Goal: Download file/media

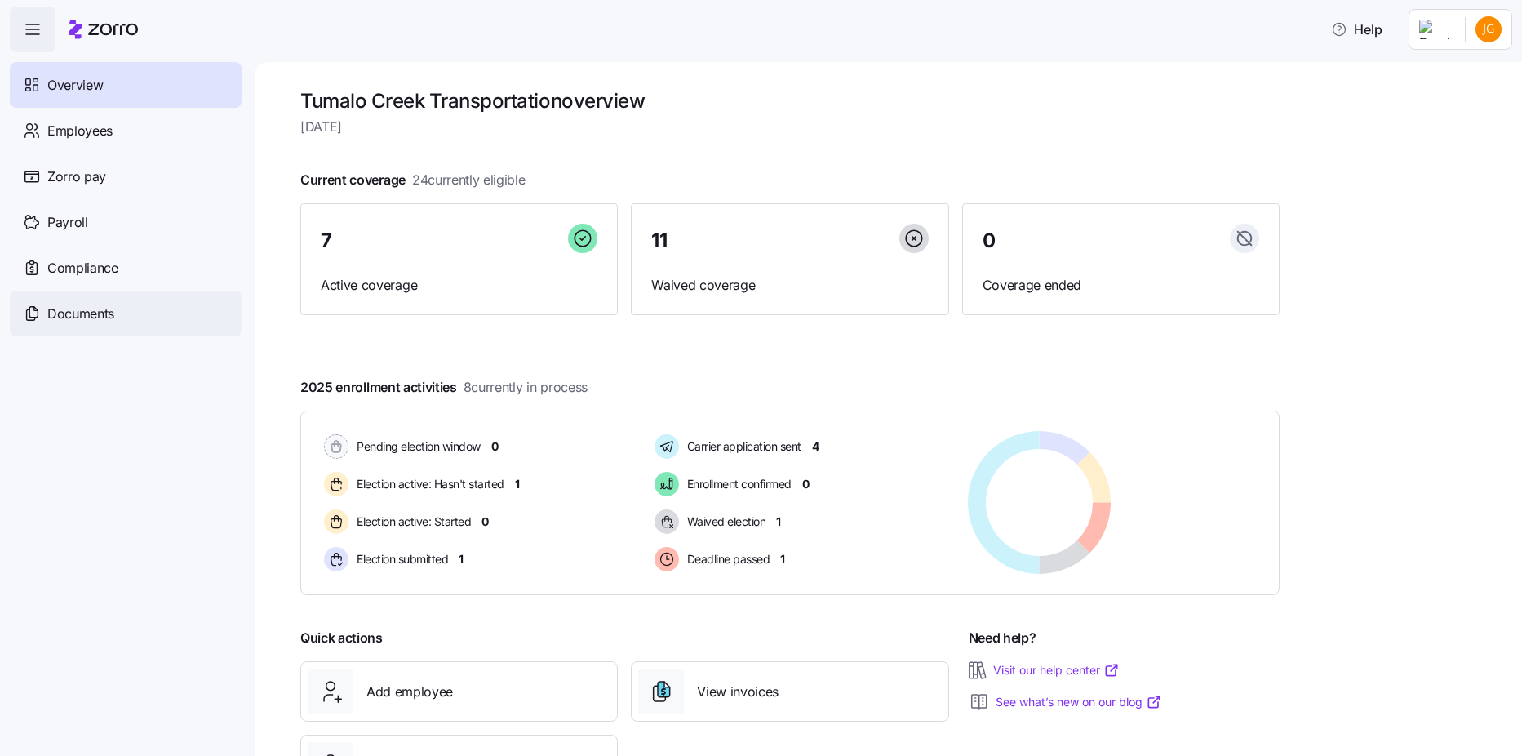
drag, startPoint x: 0, startPoint y: 0, endPoint x: 68, endPoint y: 327, distance: 334.1
click at [68, 327] on div "Documents" at bounding box center [126, 313] width 232 height 46
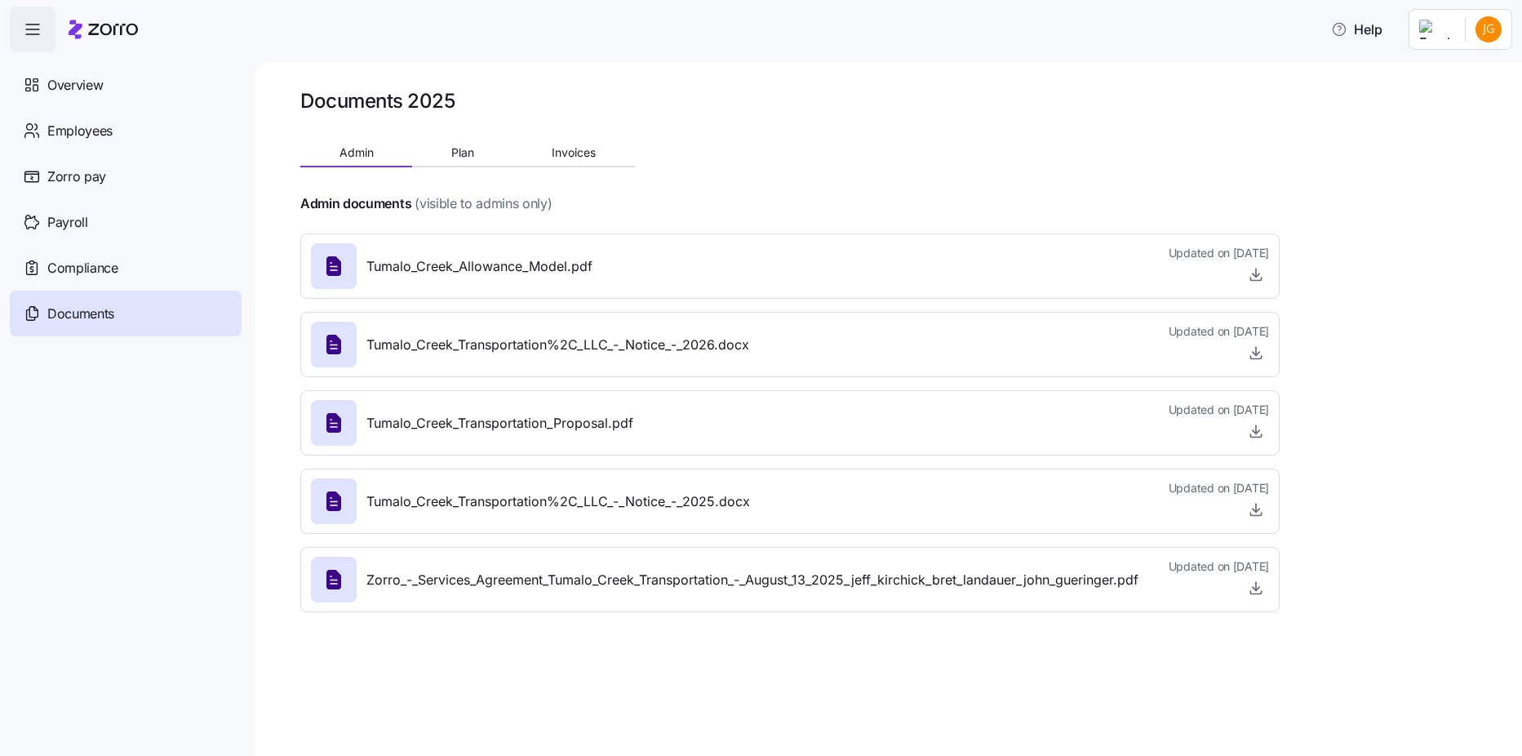
click at [385, 273] on span "Tumalo_Creek_Allowance_Model.pdf" at bounding box center [479, 266] width 226 height 20
click at [1248, 272] on icon "button" at bounding box center [1256, 274] width 16 height 16
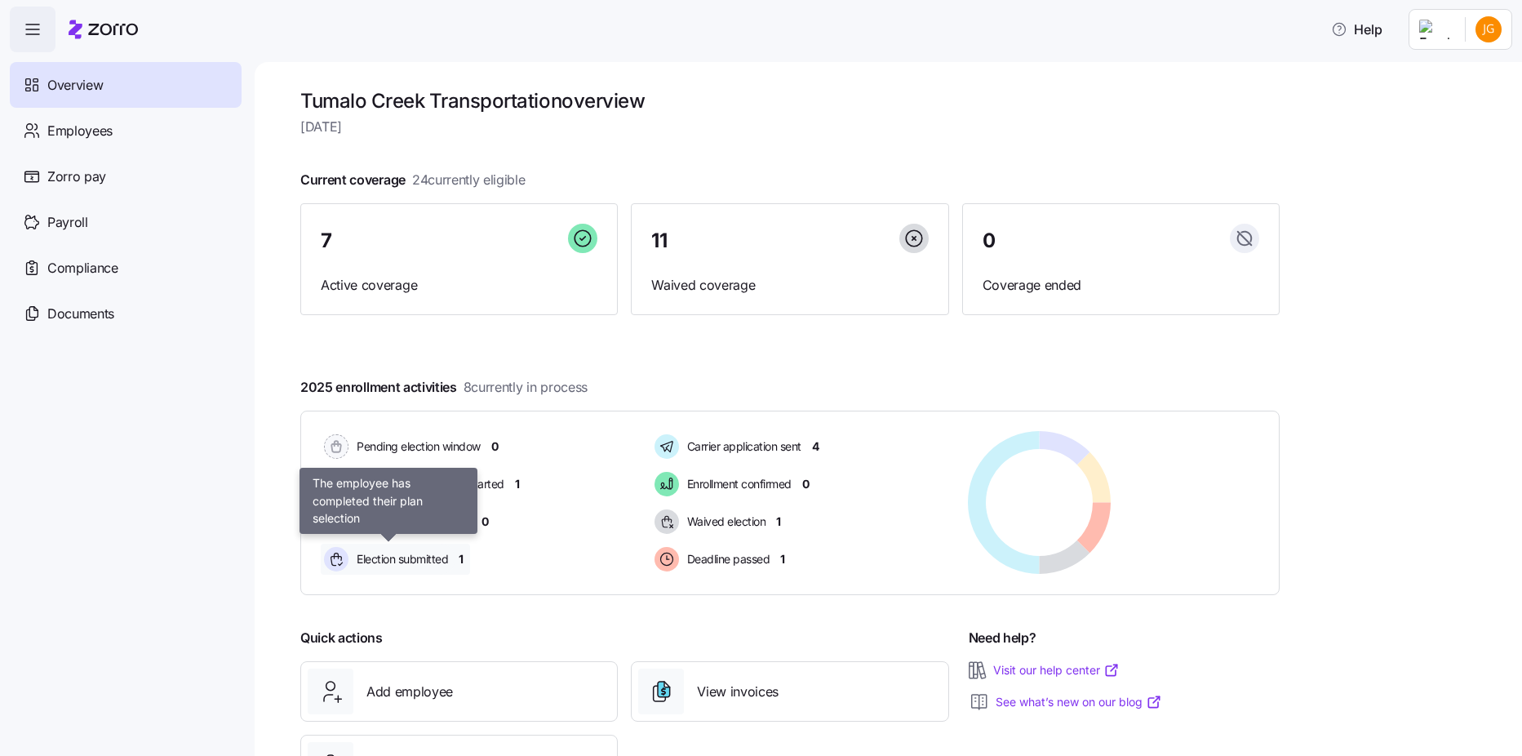
click at [445, 556] on span "Election submitted" at bounding box center [400, 559] width 96 height 16
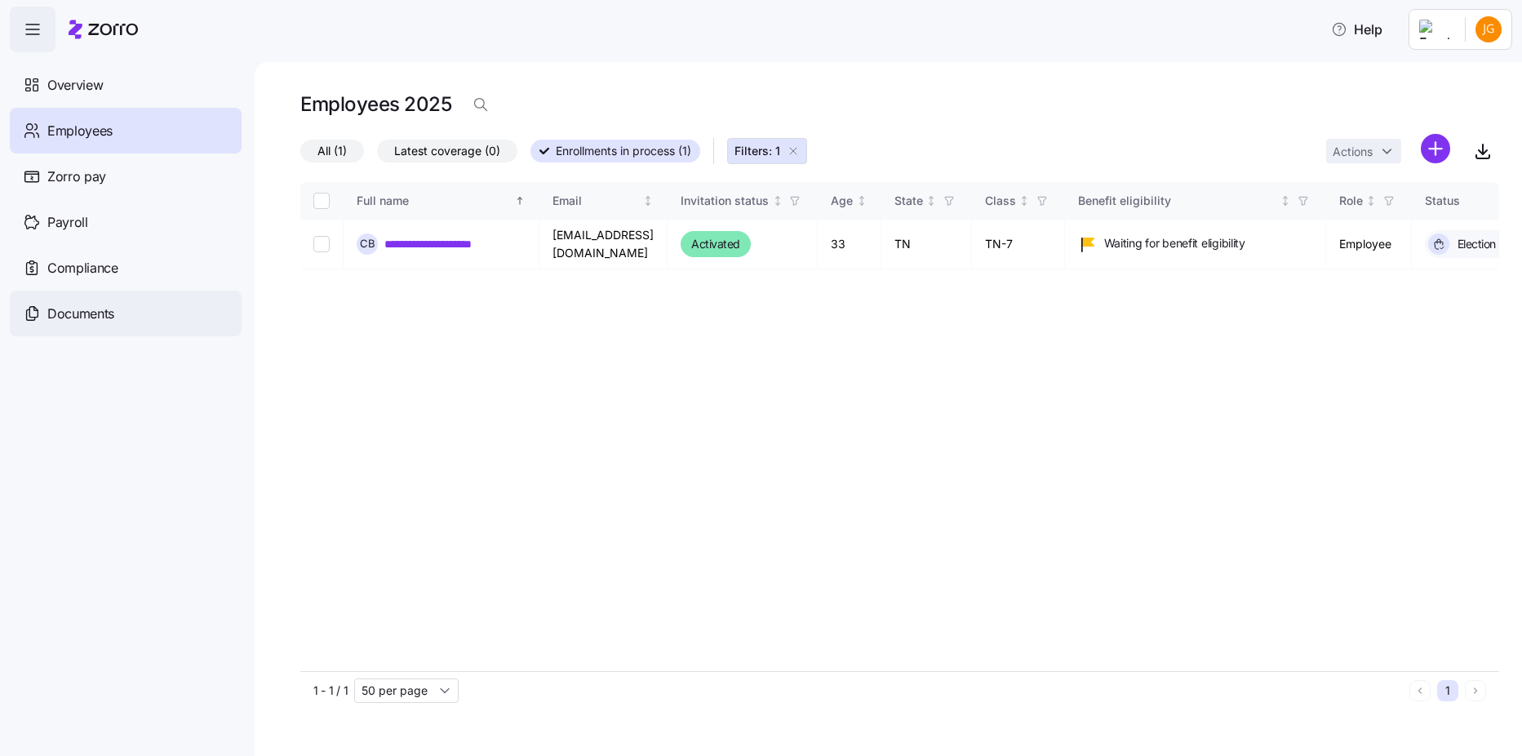
click at [69, 304] on span "Documents" at bounding box center [80, 314] width 67 height 20
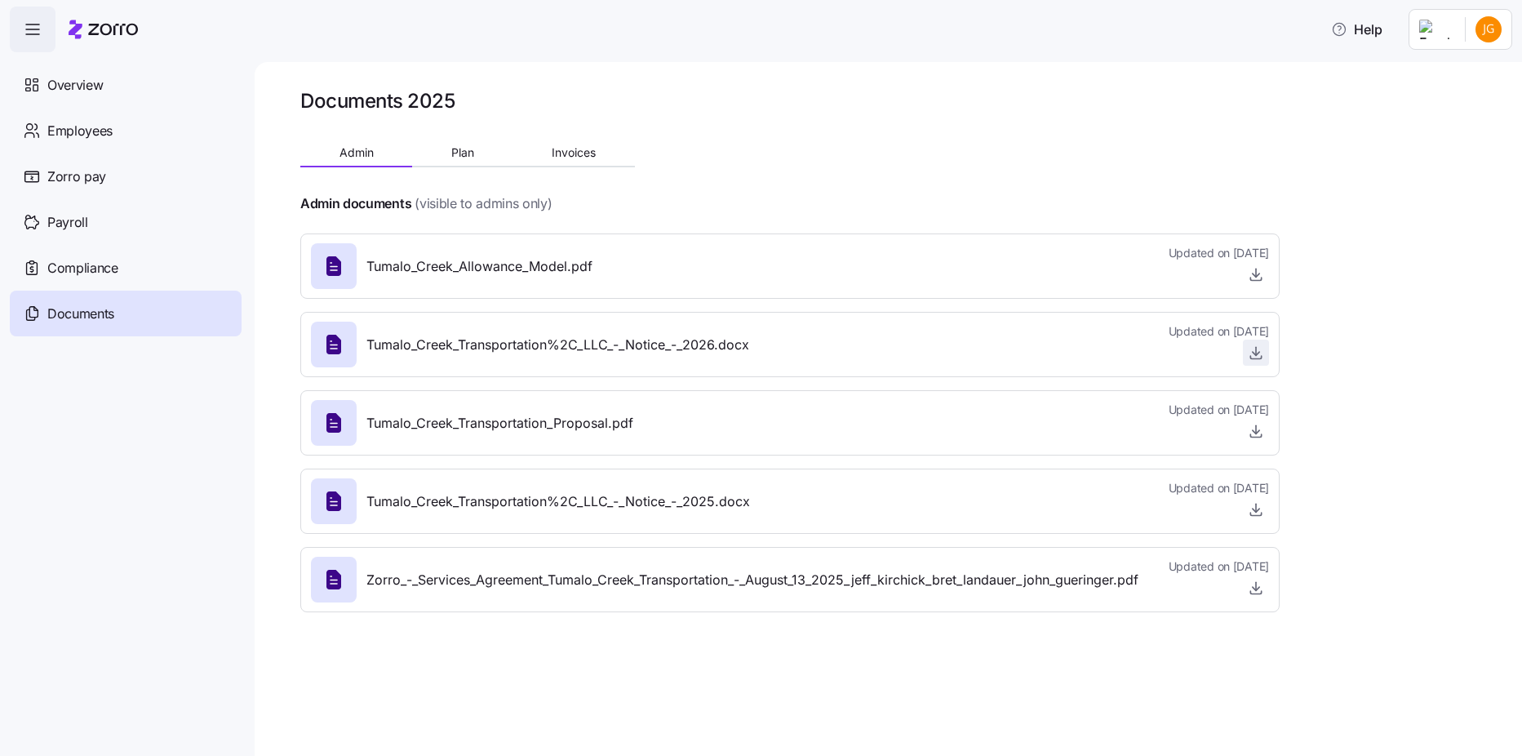
click at [1257, 355] on icon "button" at bounding box center [1256, 353] width 7 height 3
click at [1257, 433] on icon "button" at bounding box center [1256, 431] width 7 height 3
